Goal: Navigation & Orientation: Find specific page/section

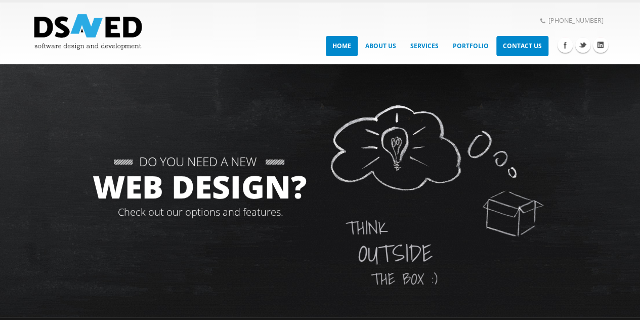
click at [517, 47] on link "Contact Us" at bounding box center [523, 46] width 52 height 20
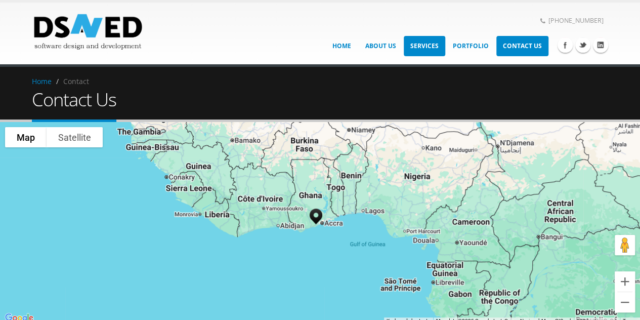
click at [429, 46] on link "Services" at bounding box center [425, 46] width 42 height 20
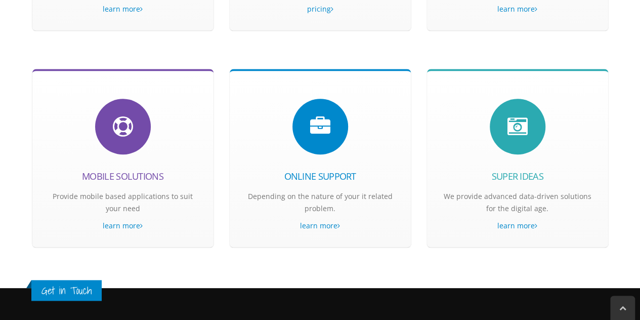
scroll to position [410, 0]
